Goal: Task Accomplishment & Management: Use online tool/utility

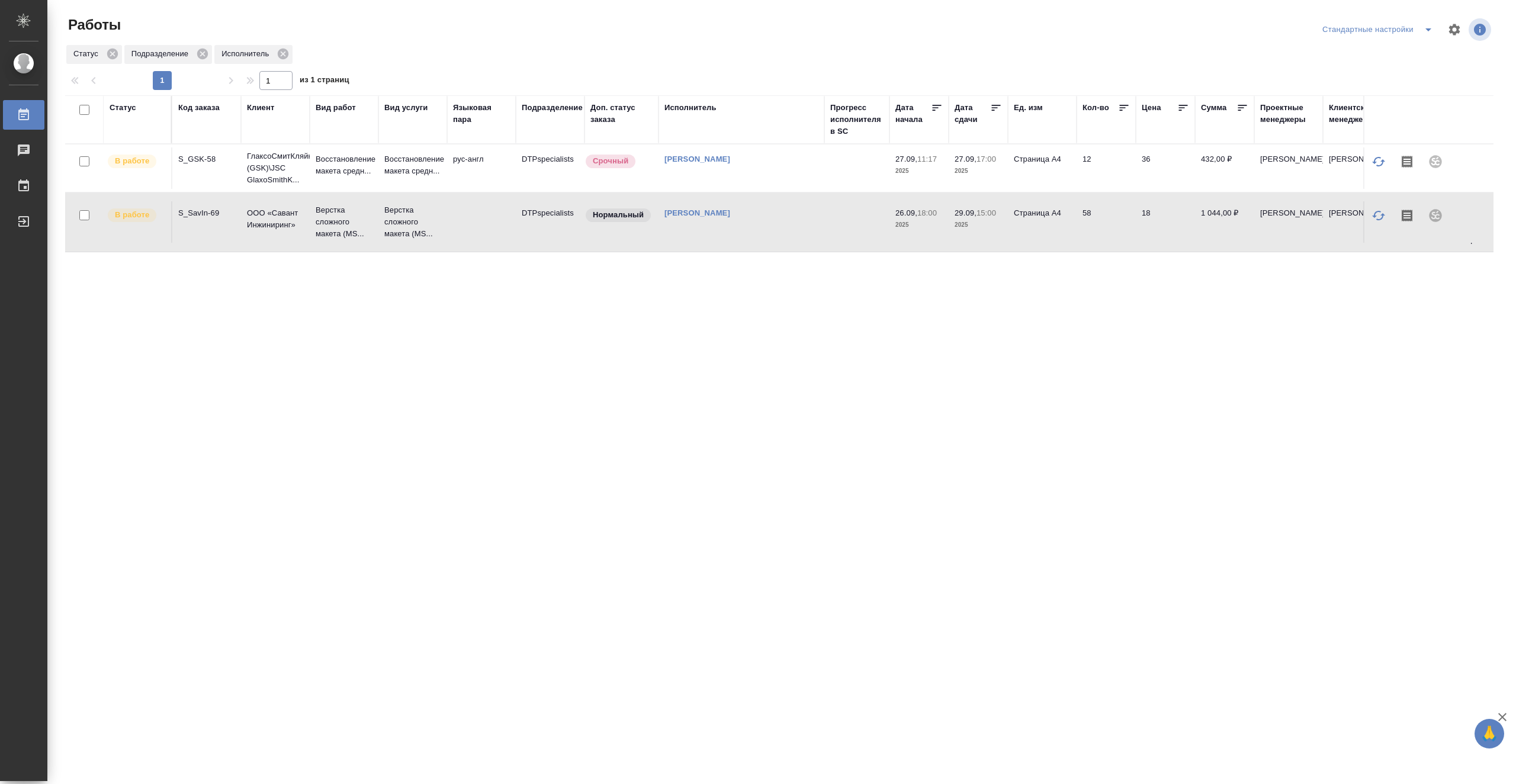
click at [837, 223] on td at bounding box center [857, 222] width 65 height 41
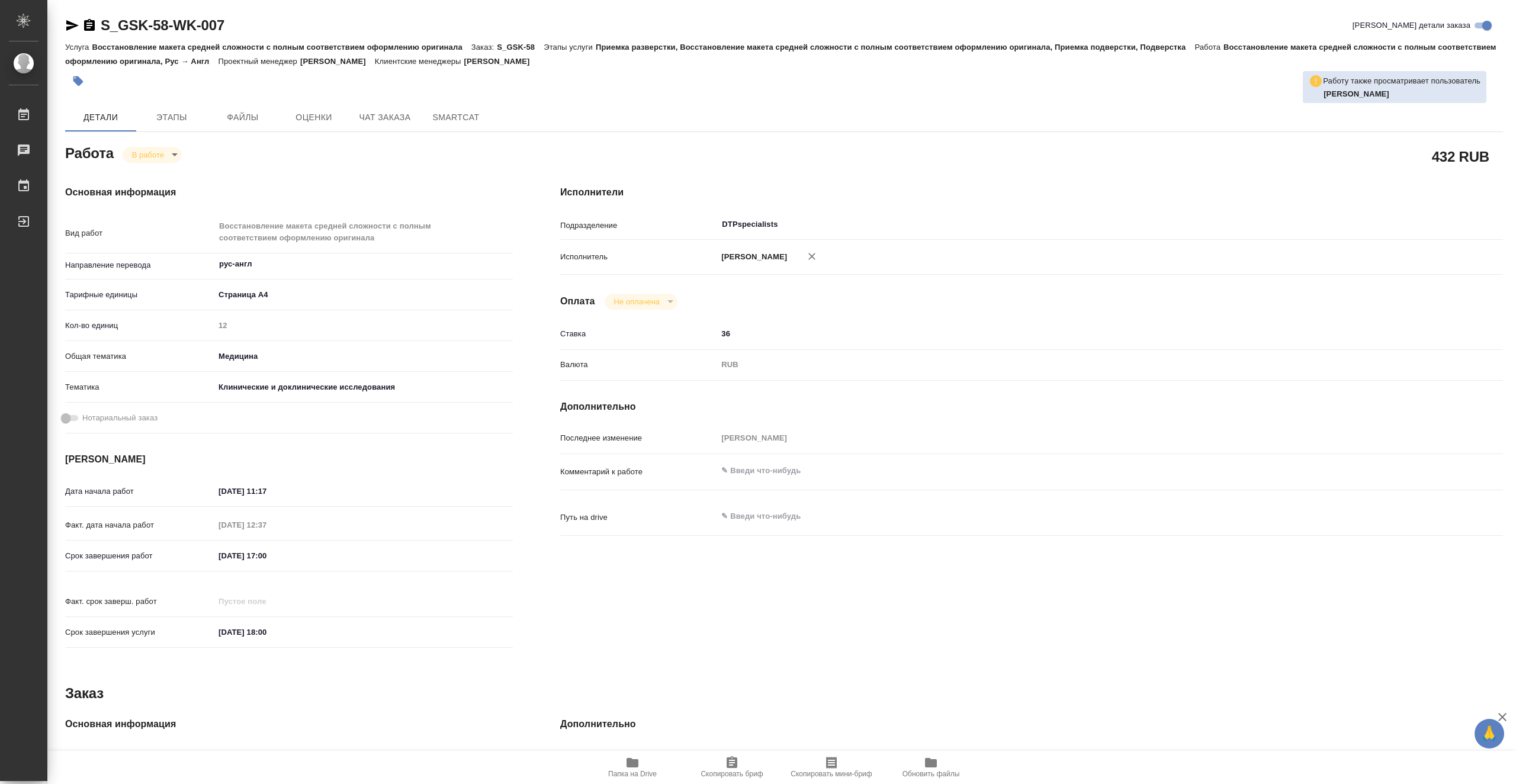
click at [619, 764] on span "Папка на Drive" at bounding box center [632, 767] width 85 height 22
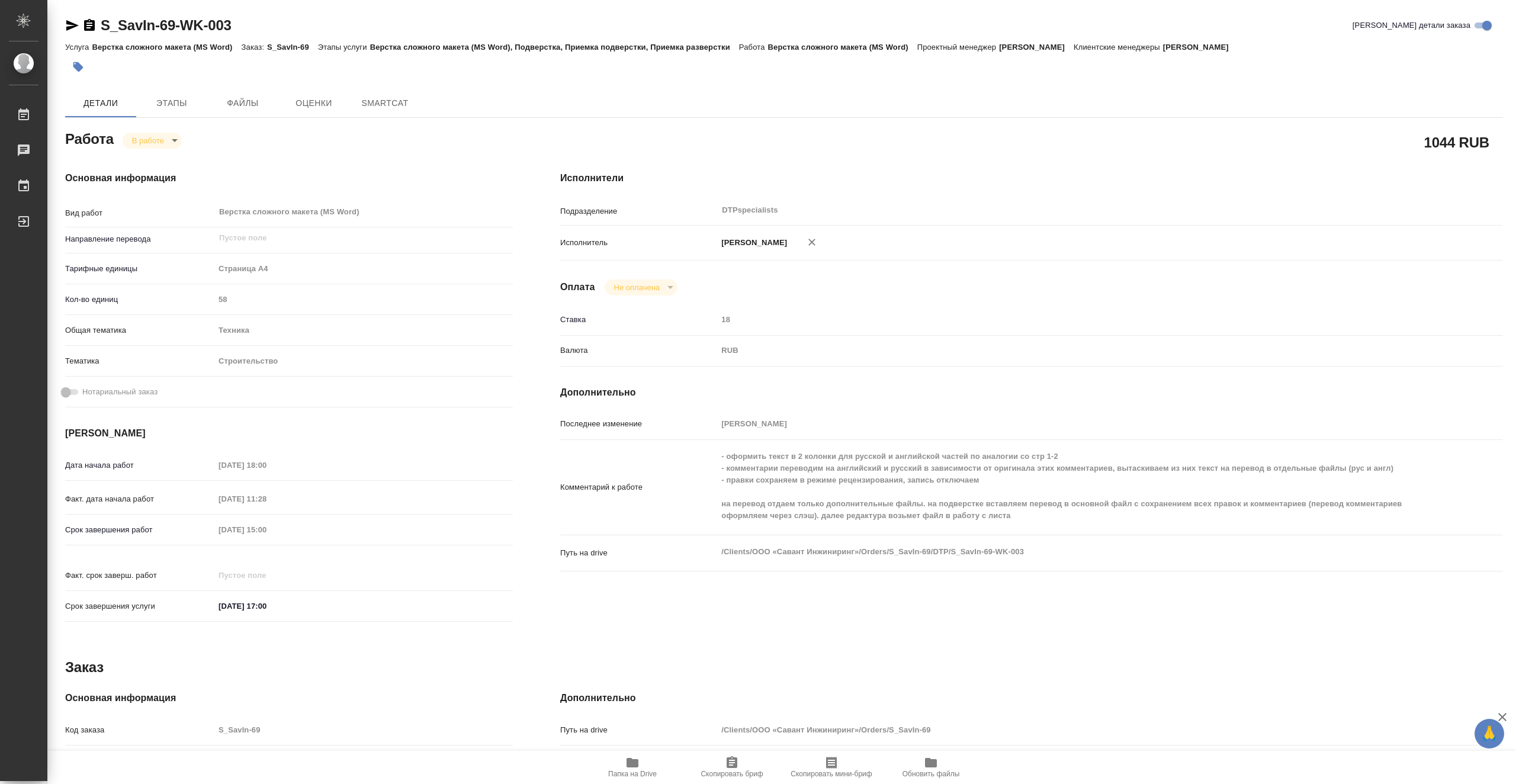
type textarea "x"
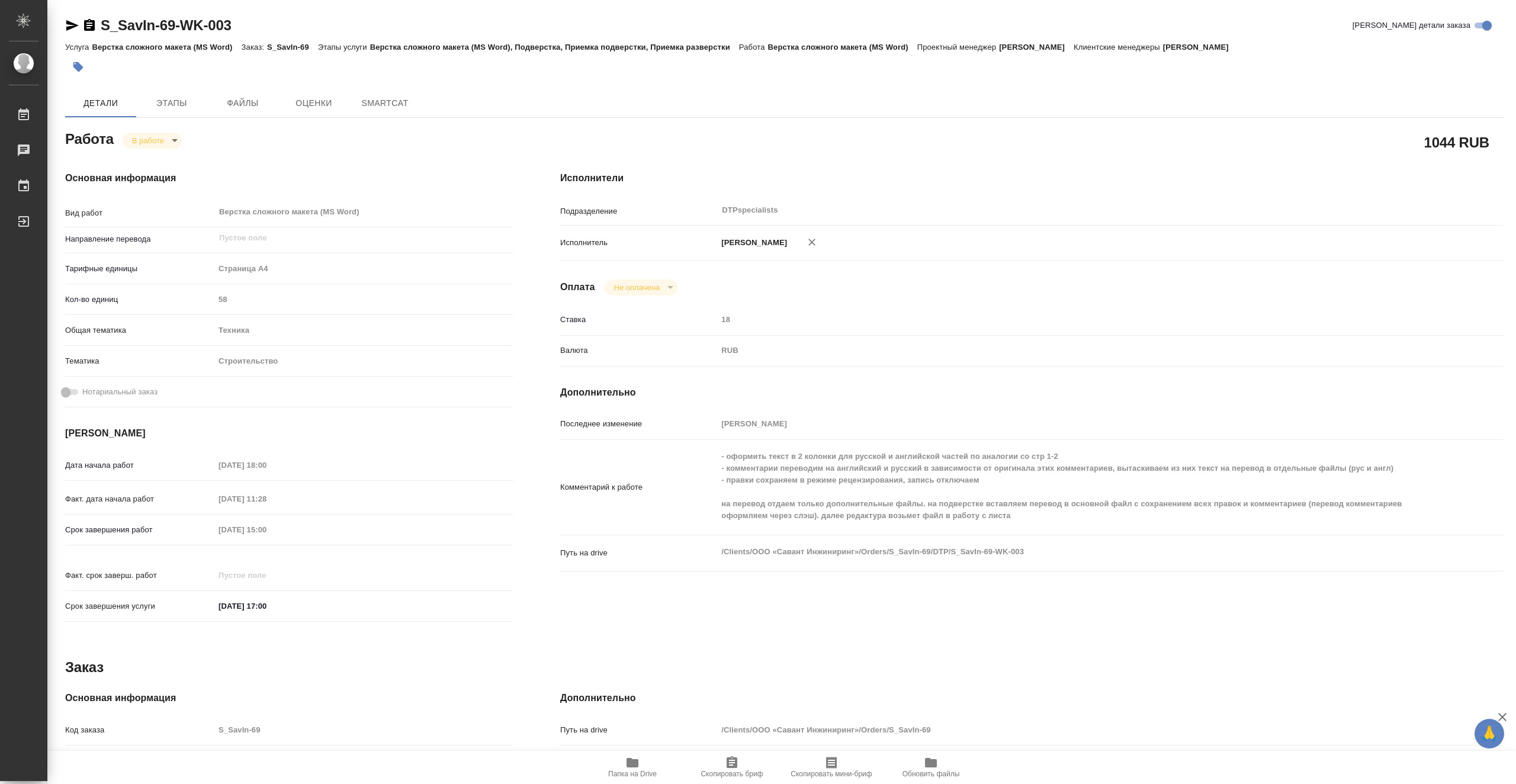
type textarea "x"
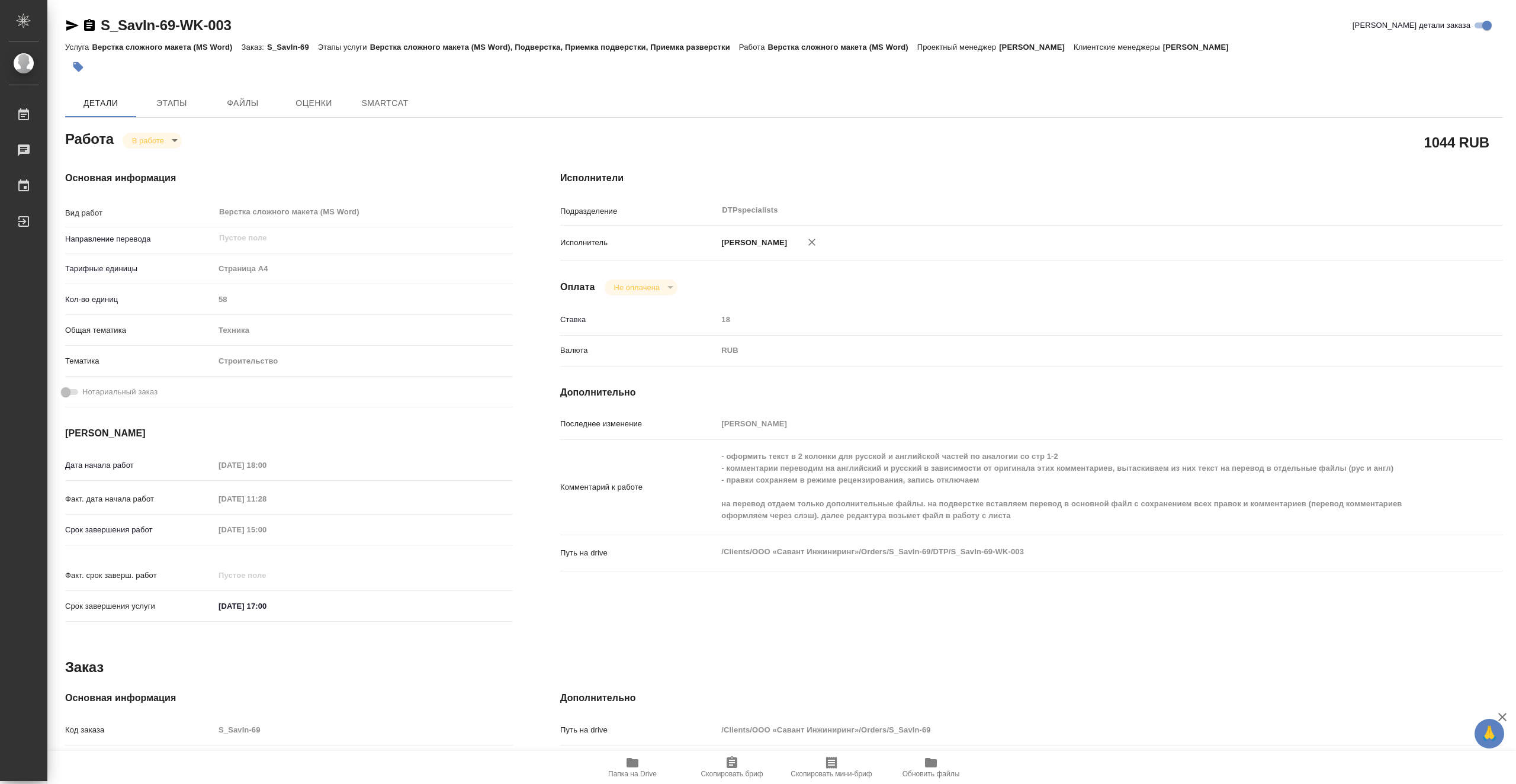
type textarea "x"
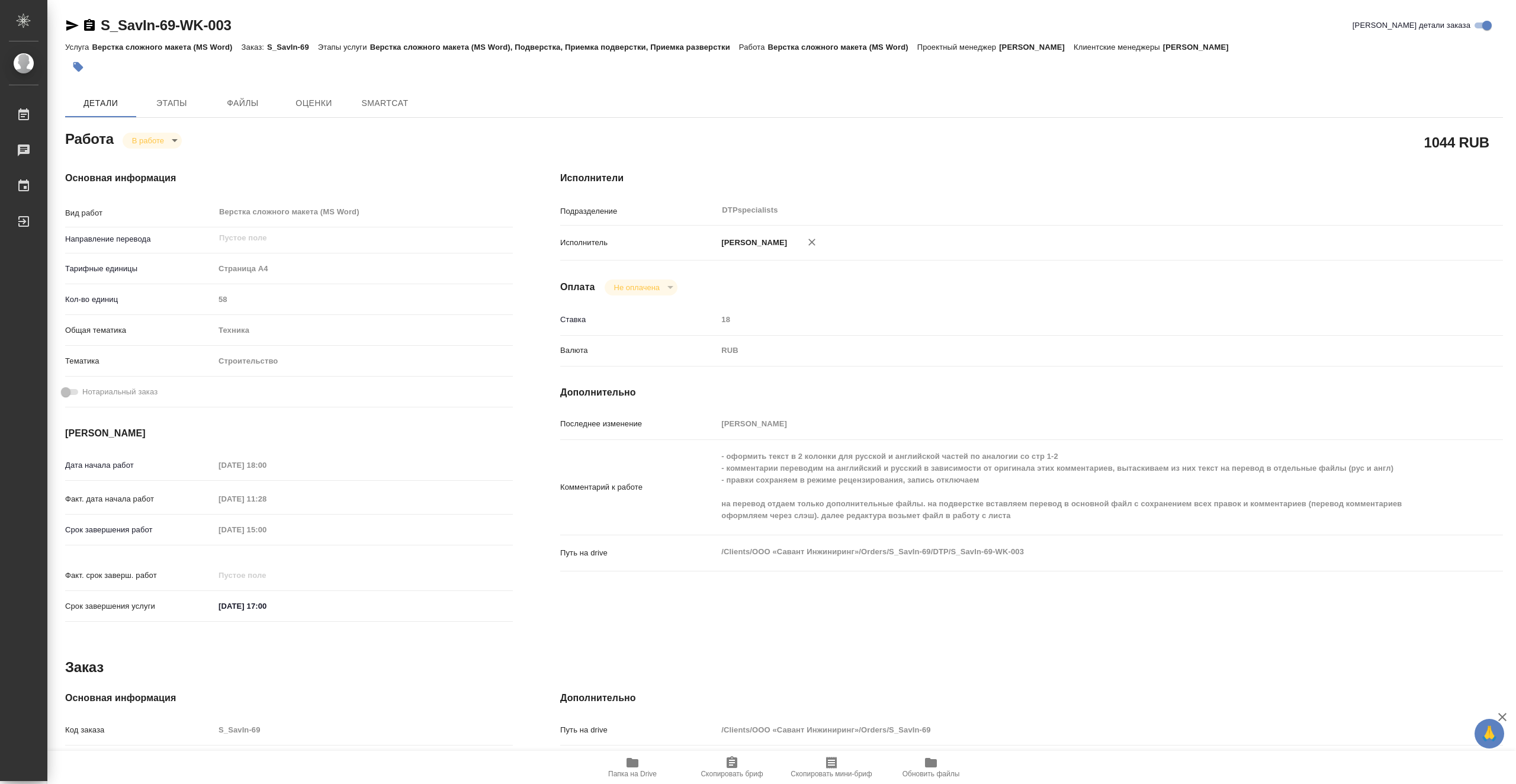
type textarea "x"
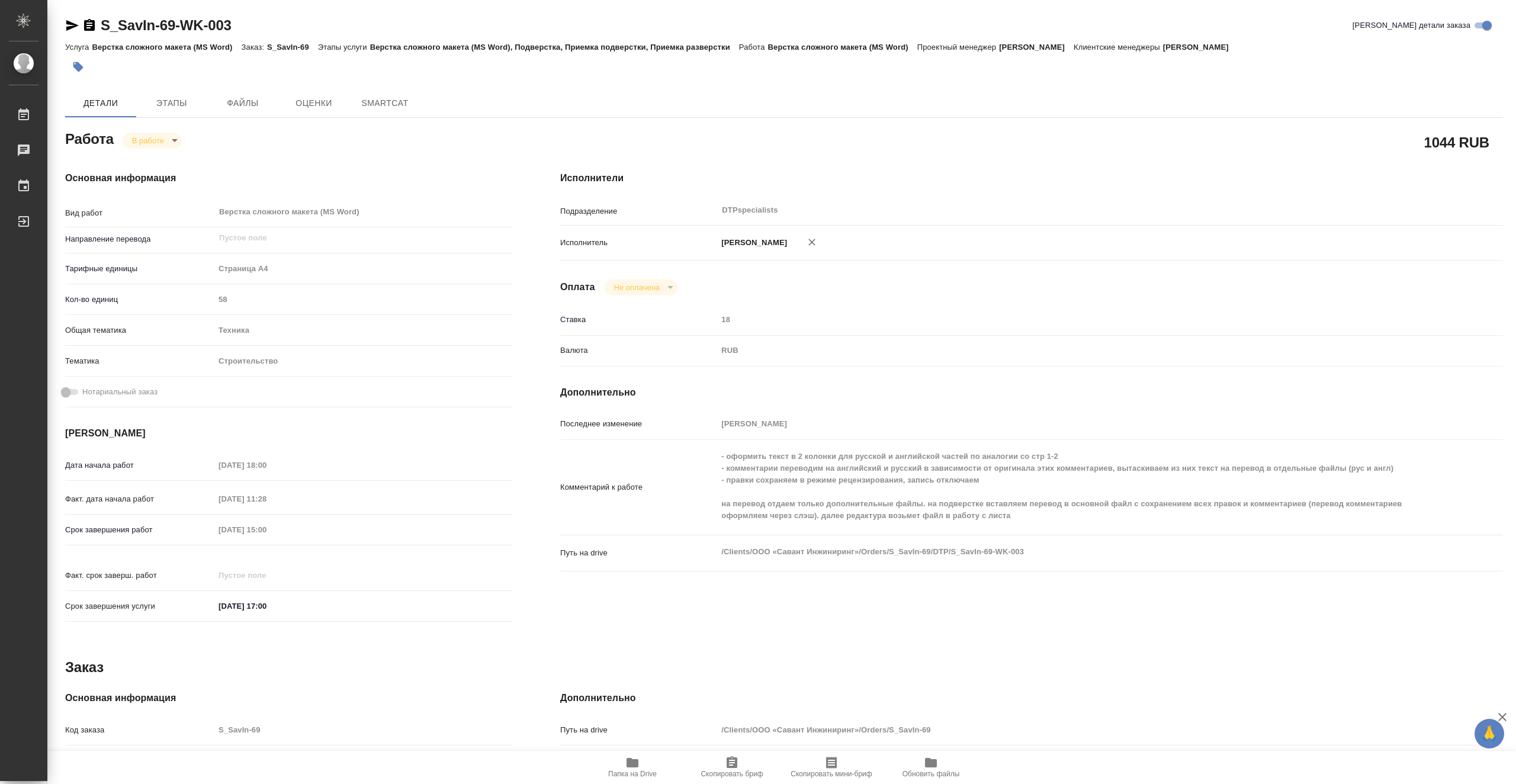
type textarea "x"
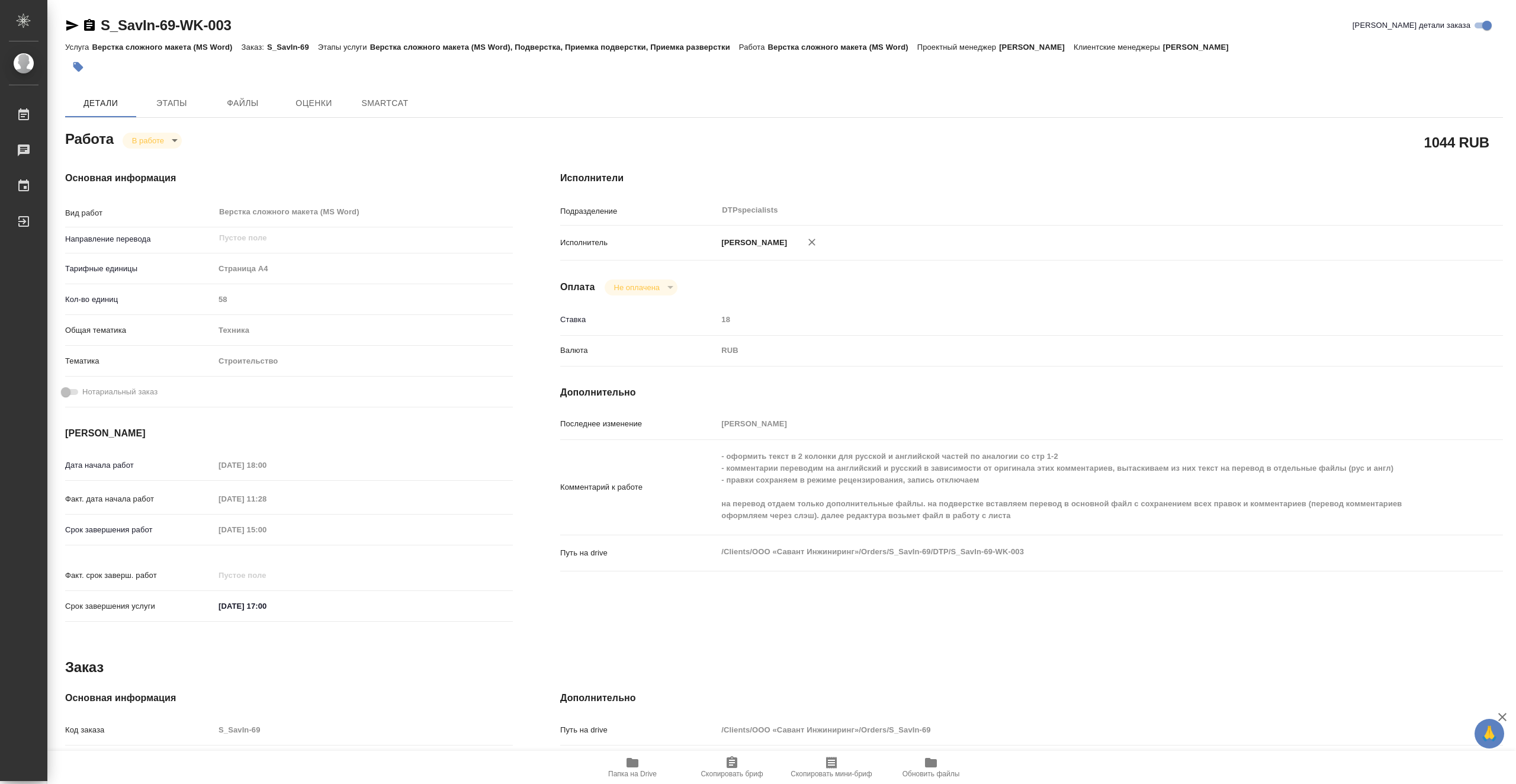
type textarea "x"
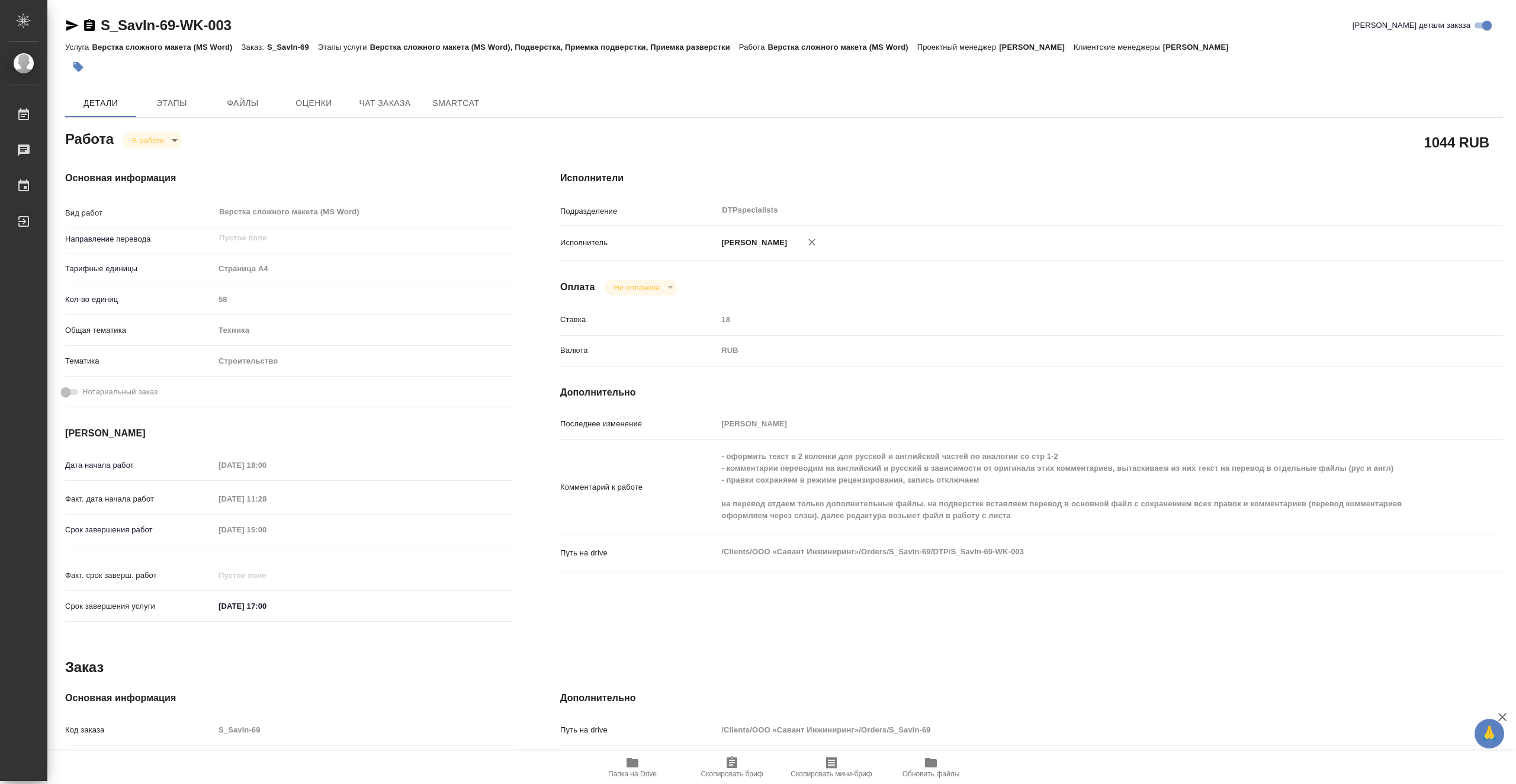
click at [647, 761] on span "Папка на Drive" at bounding box center [632, 767] width 85 height 22
type textarea "x"
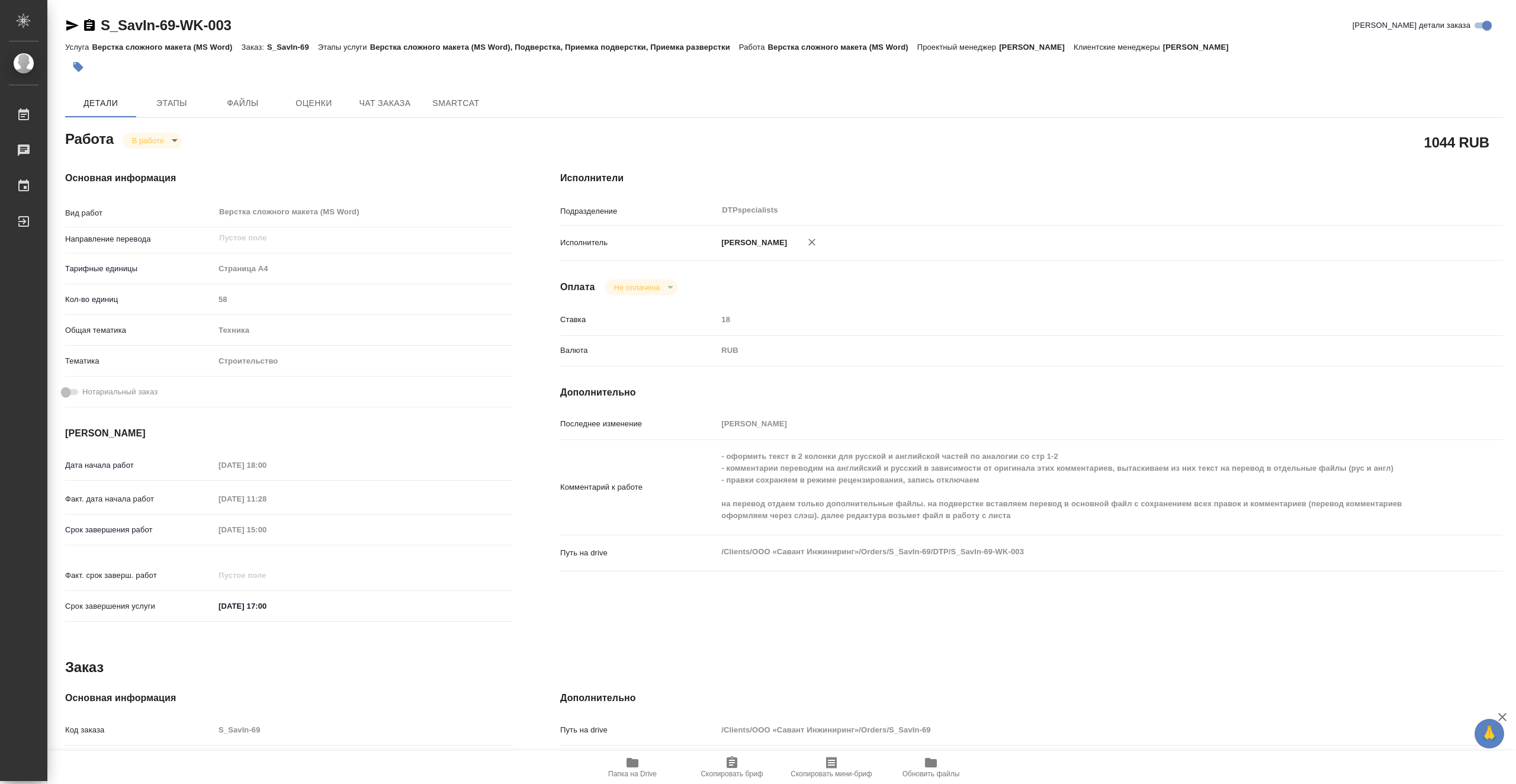
type textarea "x"
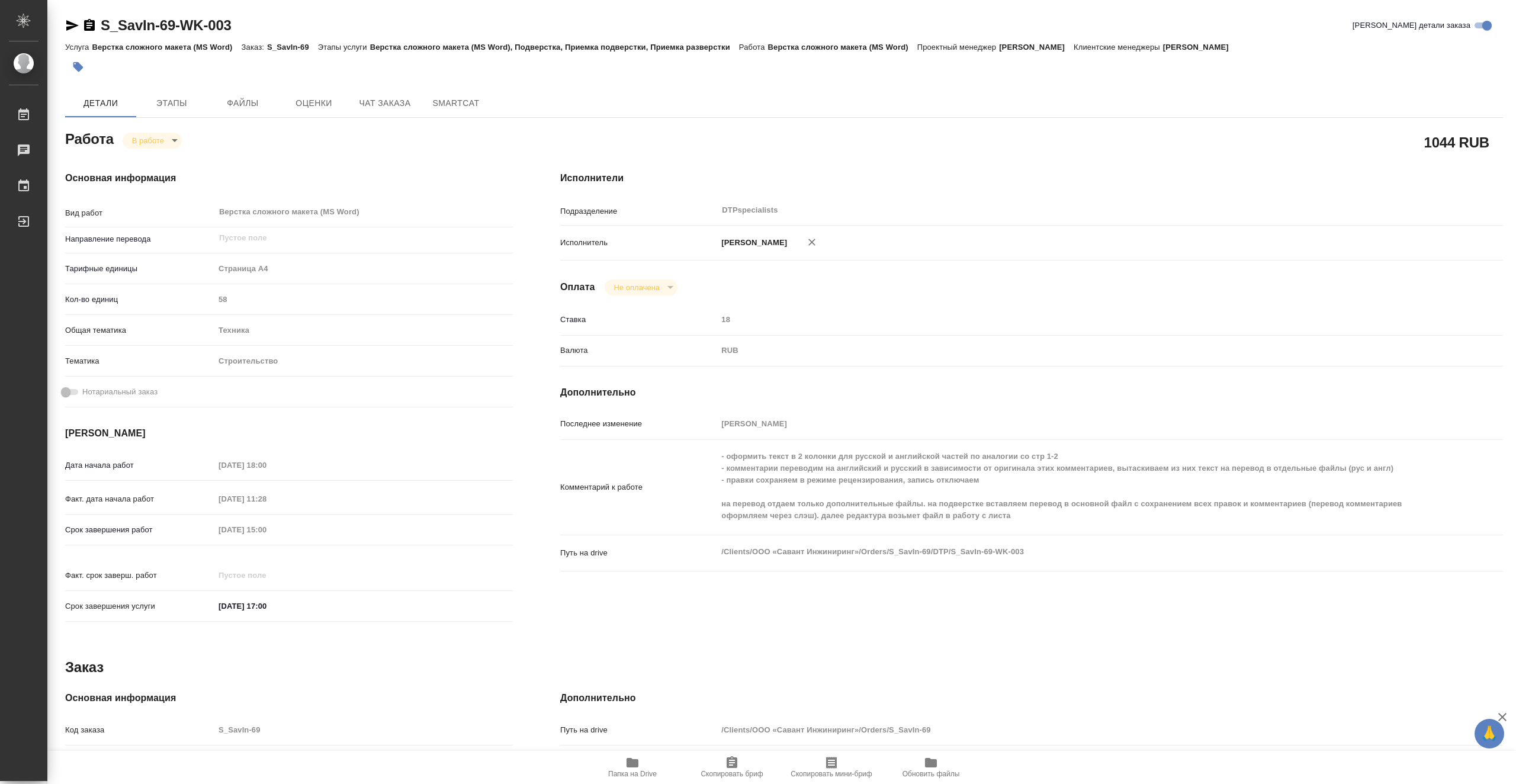
type textarea "x"
